Goal: Information Seeking & Learning: Understand process/instructions

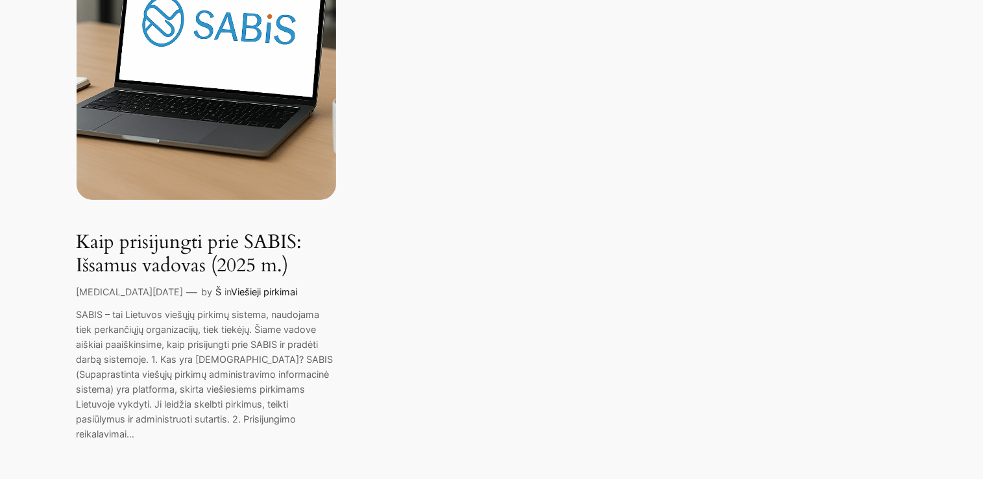
scroll to position [389, 0]
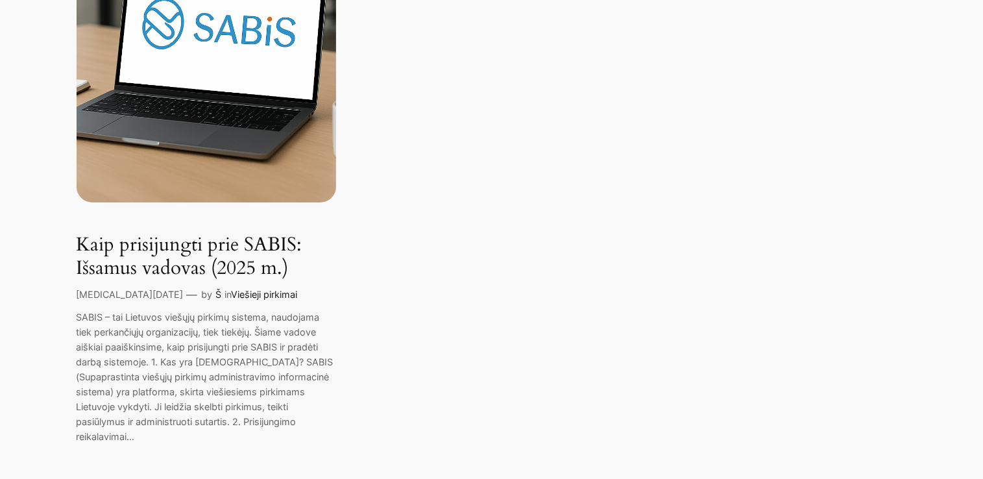
click at [212, 251] on link "Kaip prisijungti prie SABIS: Išsamus vadovas (2025 m.)" at bounding box center [207, 257] width 260 height 46
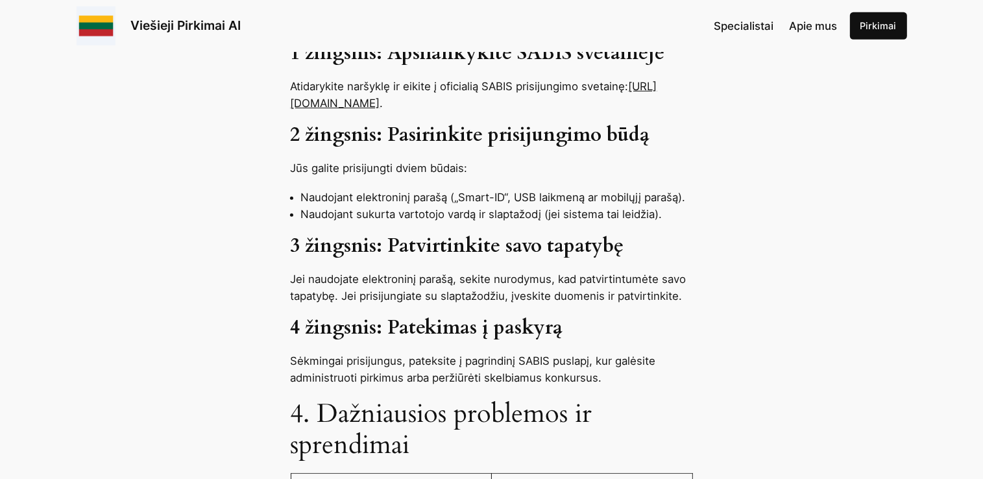
scroll to position [779, 0]
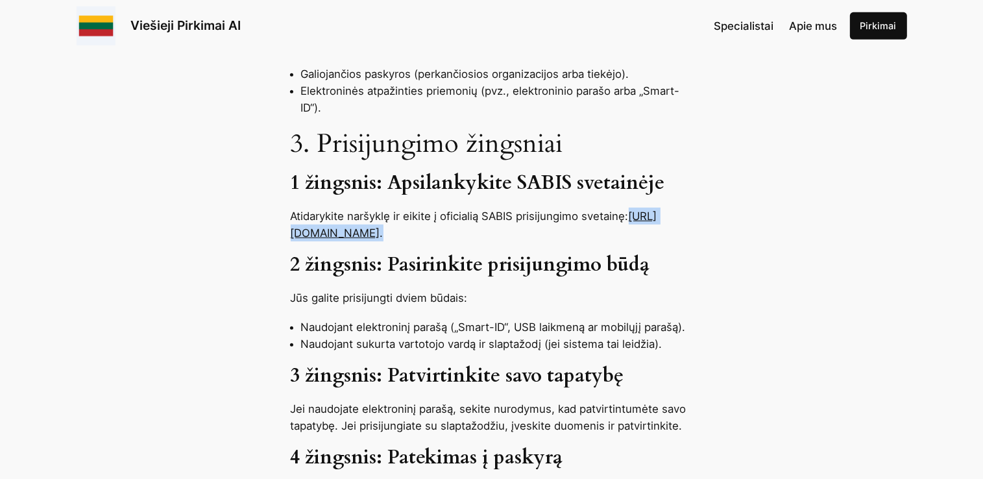
drag, startPoint x: 494, startPoint y: 203, endPoint x: 287, endPoint y: 206, distance: 207.1
click at [287, 206] on div "SABIS – tai Lietuvos viešųjų pirkimų sistema, naudojama tiek perkančiųjų organi…" at bounding box center [491, 456] width 983 height 1328
copy p "[URL][DOMAIN_NAME] ."
